Goal: Task Accomplishment & Management: Use online tool/utility

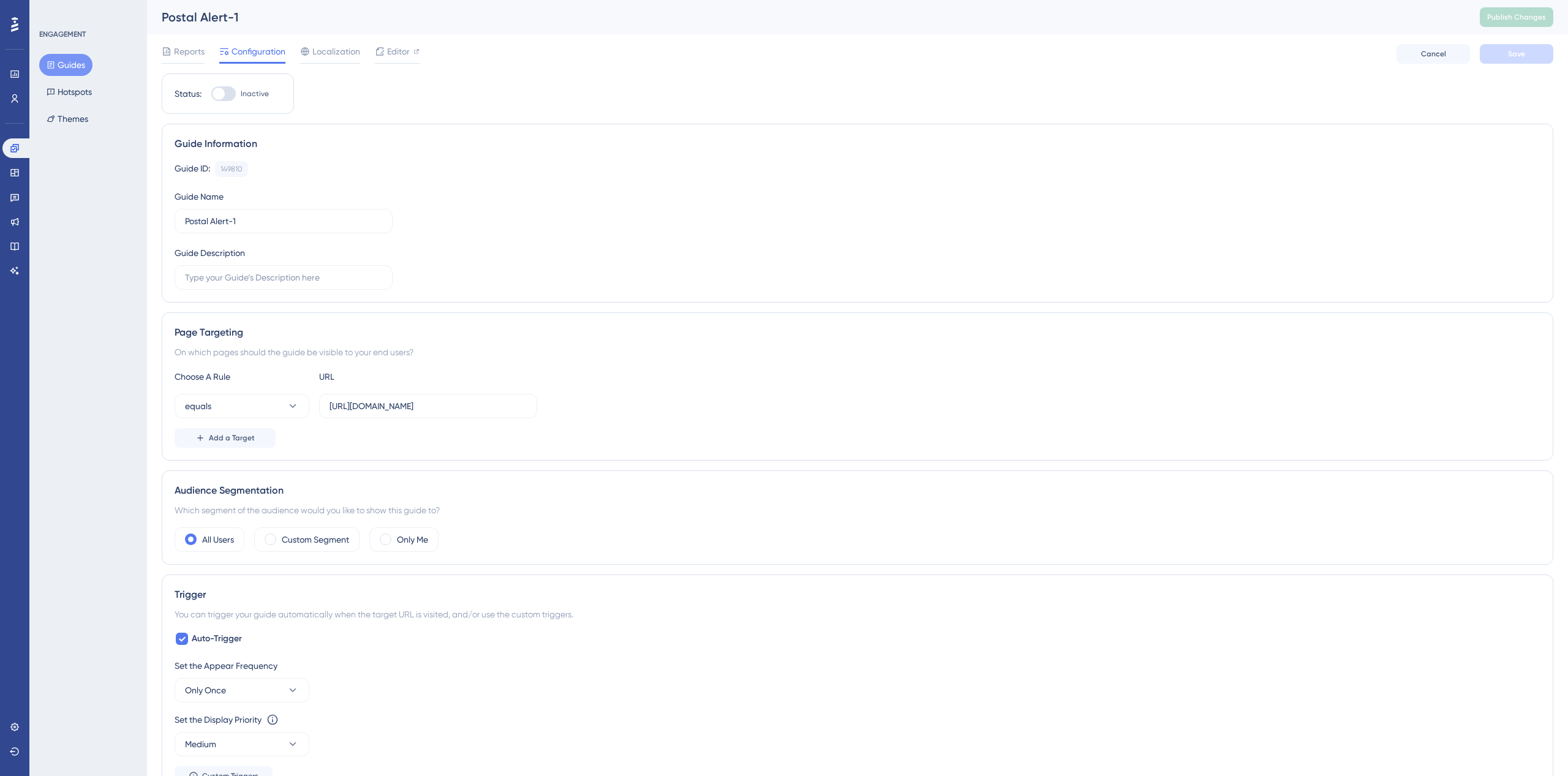
click at [692, 73] on div "Reports Configuration Localization Editor Cancel Save" at bounding box center [858, 54] width 1392 height 39
click at [78, 95] on button "Hotspots" at bounding box center [69, 91] width 60 height 22
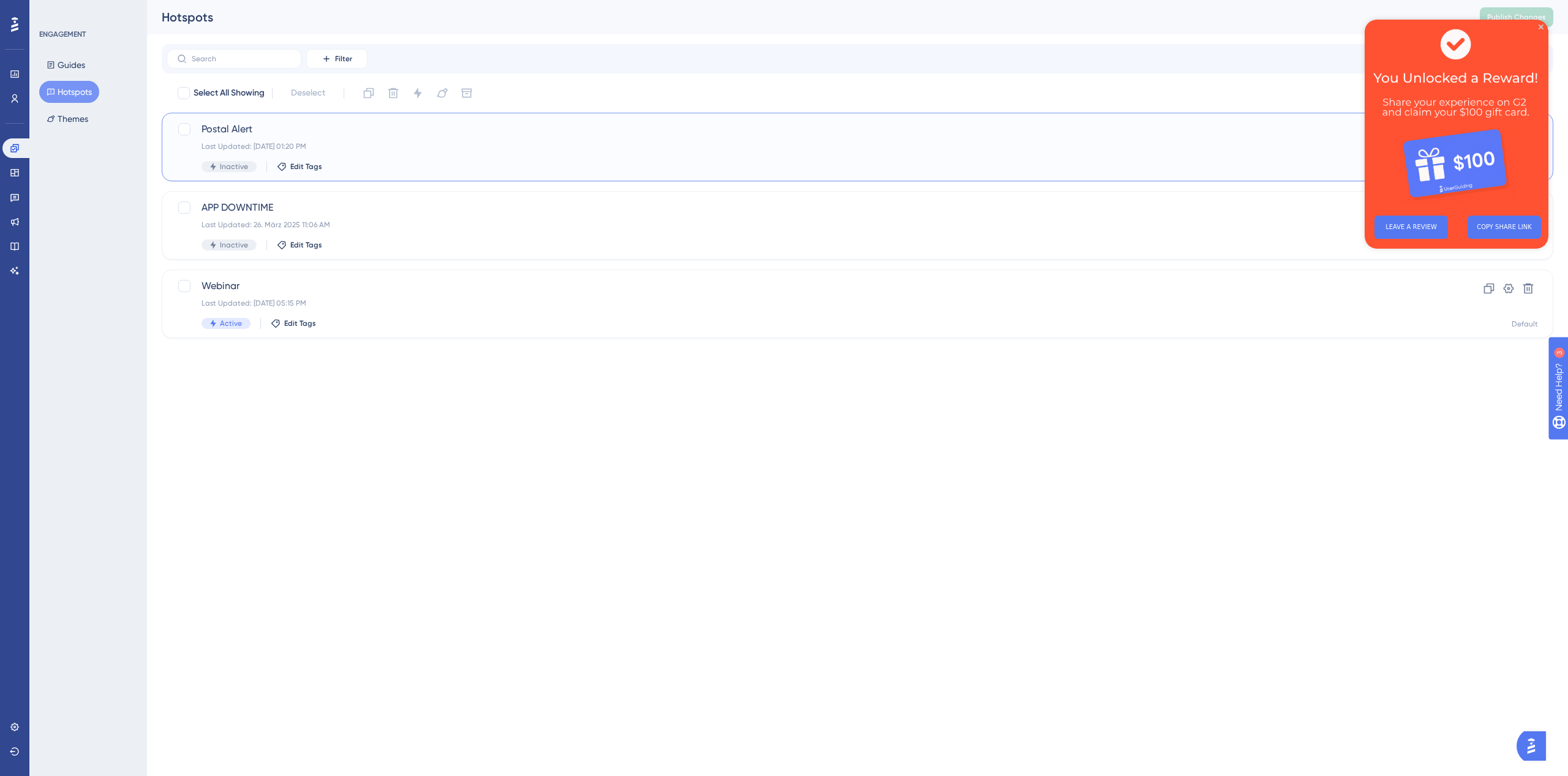
click at [378, 147] on div "Last Updated: 25. Aug. 2025 01:20 PM" at bounding box center [809, 146] width 1214 height 10
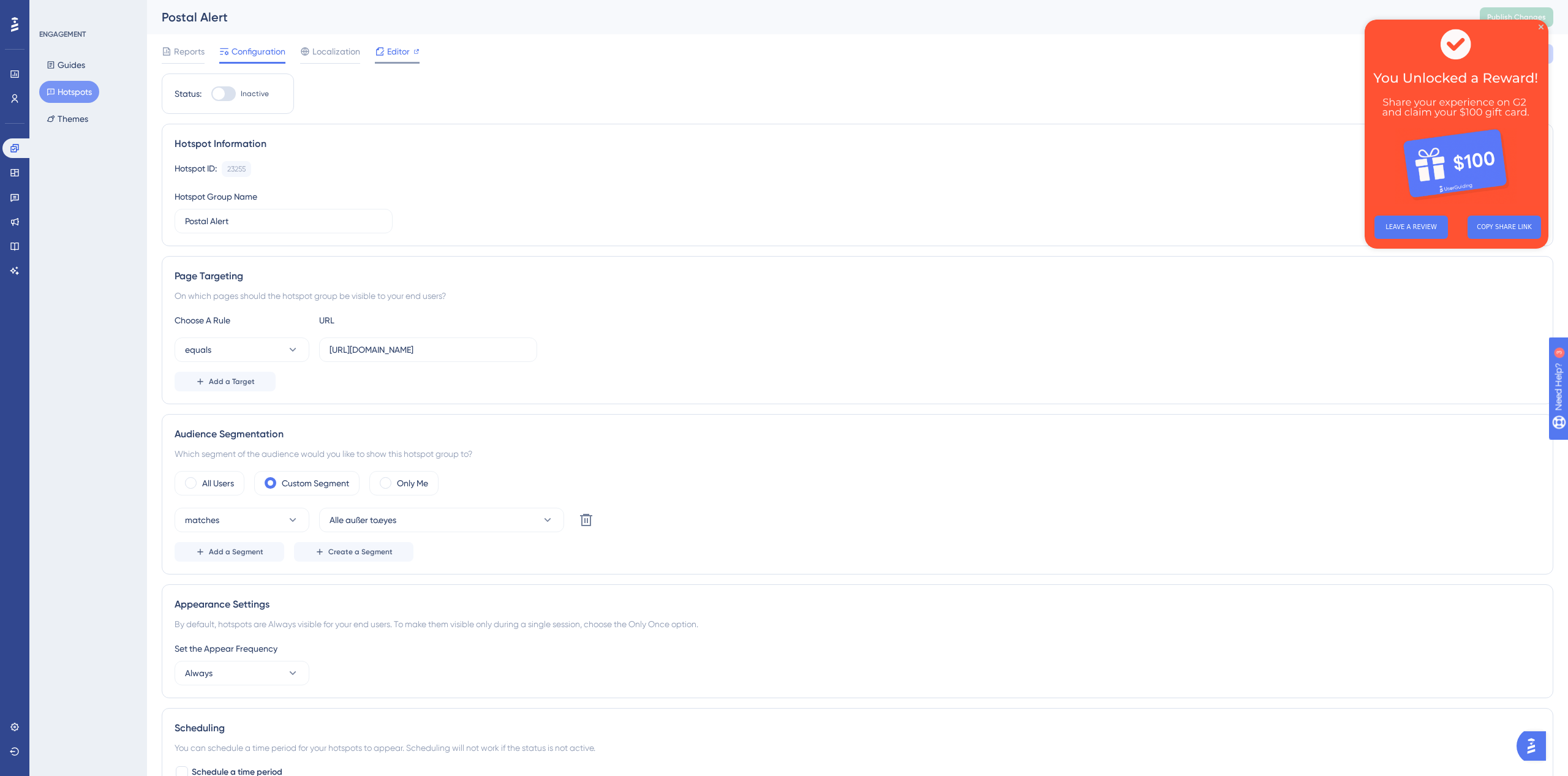
click at [402, 59] on div "Editor" at bounding box center [397, 54] width 45 height 19
